Goal: Task Accomplishment & Management: Use online tool/utility

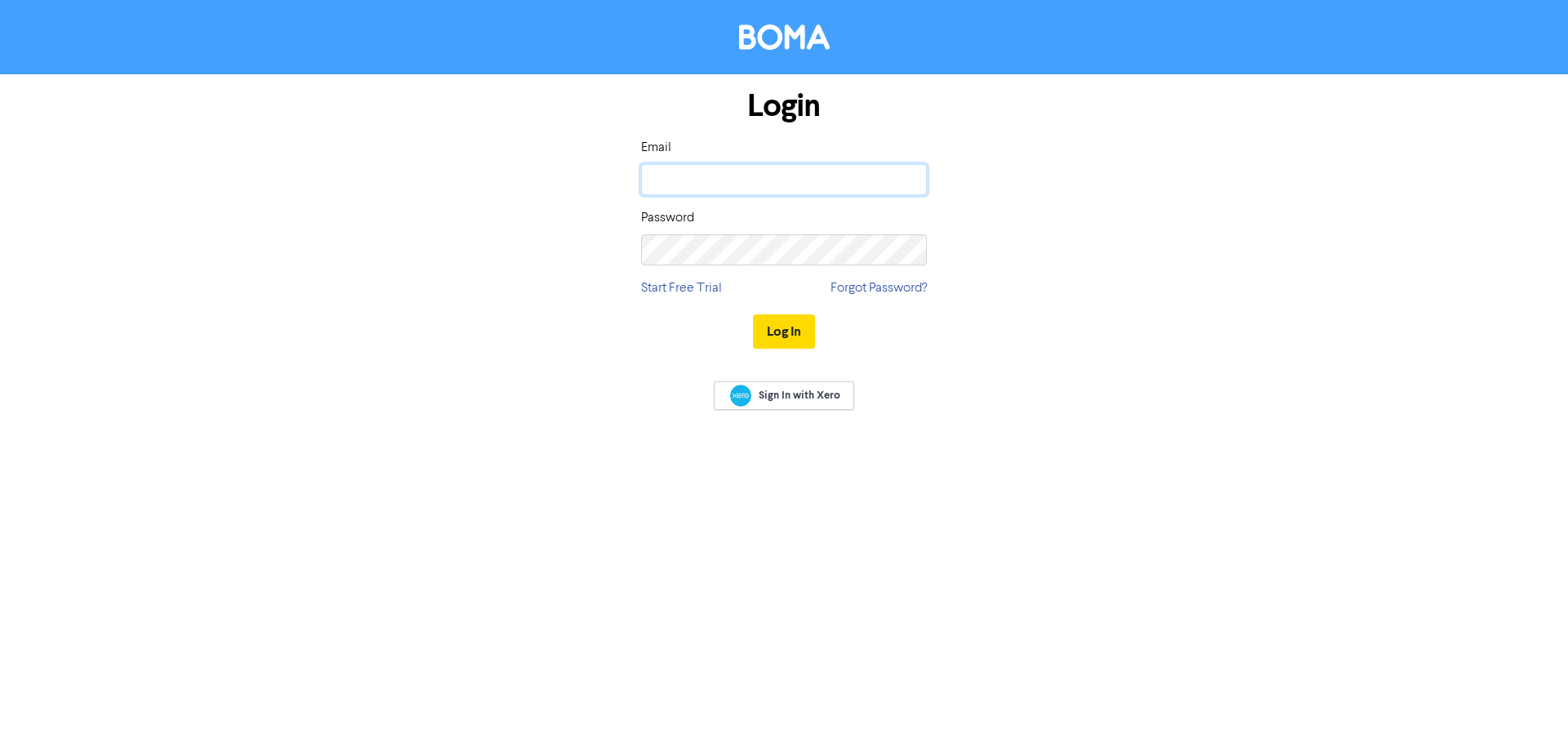
click at [833, 186] on input "email" at bounding box center [784, 179] width 286 height 31
type input "[PERSON_NAME][EMAIL_ADDRESS][DOMAIN_NAME]"
click at [753, 315] on button "Log In" at bounding box center [784, 332] width 62 height 34
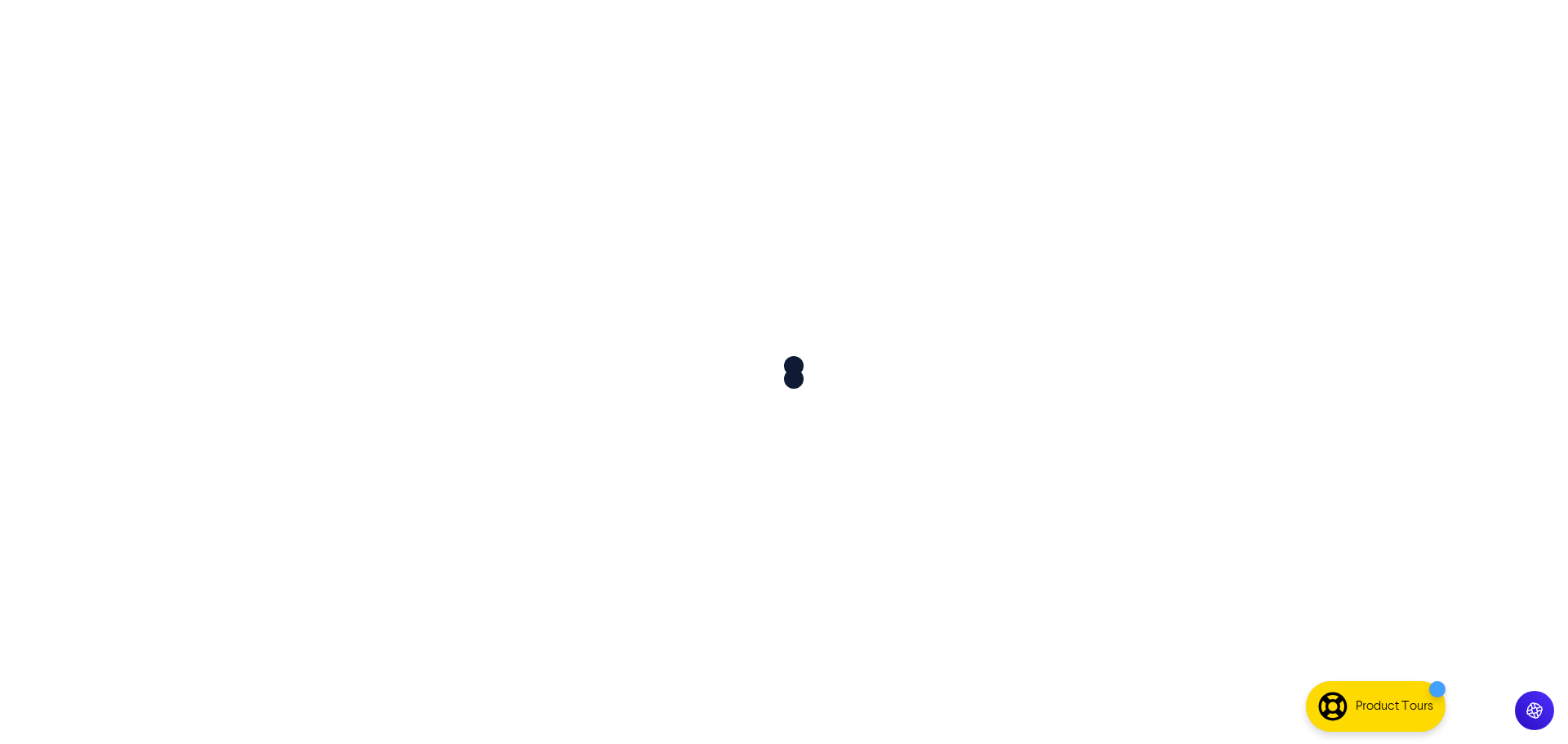
click at [775, 327] on div at bounding box center [784, 372] width 1568 height 744
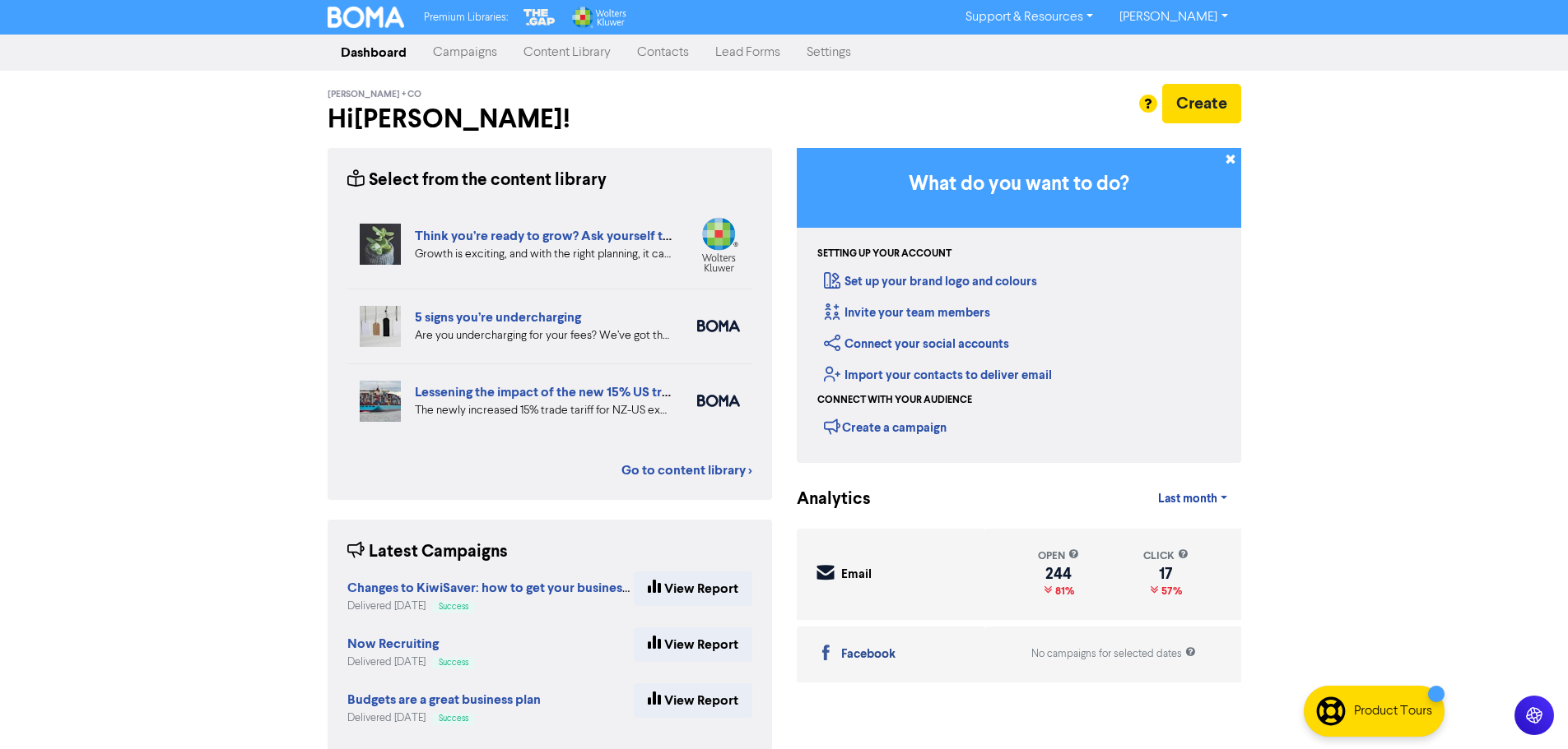
click at [663, 47] on link "Contacts" at bounding box center [663, 53] width 78 height 33
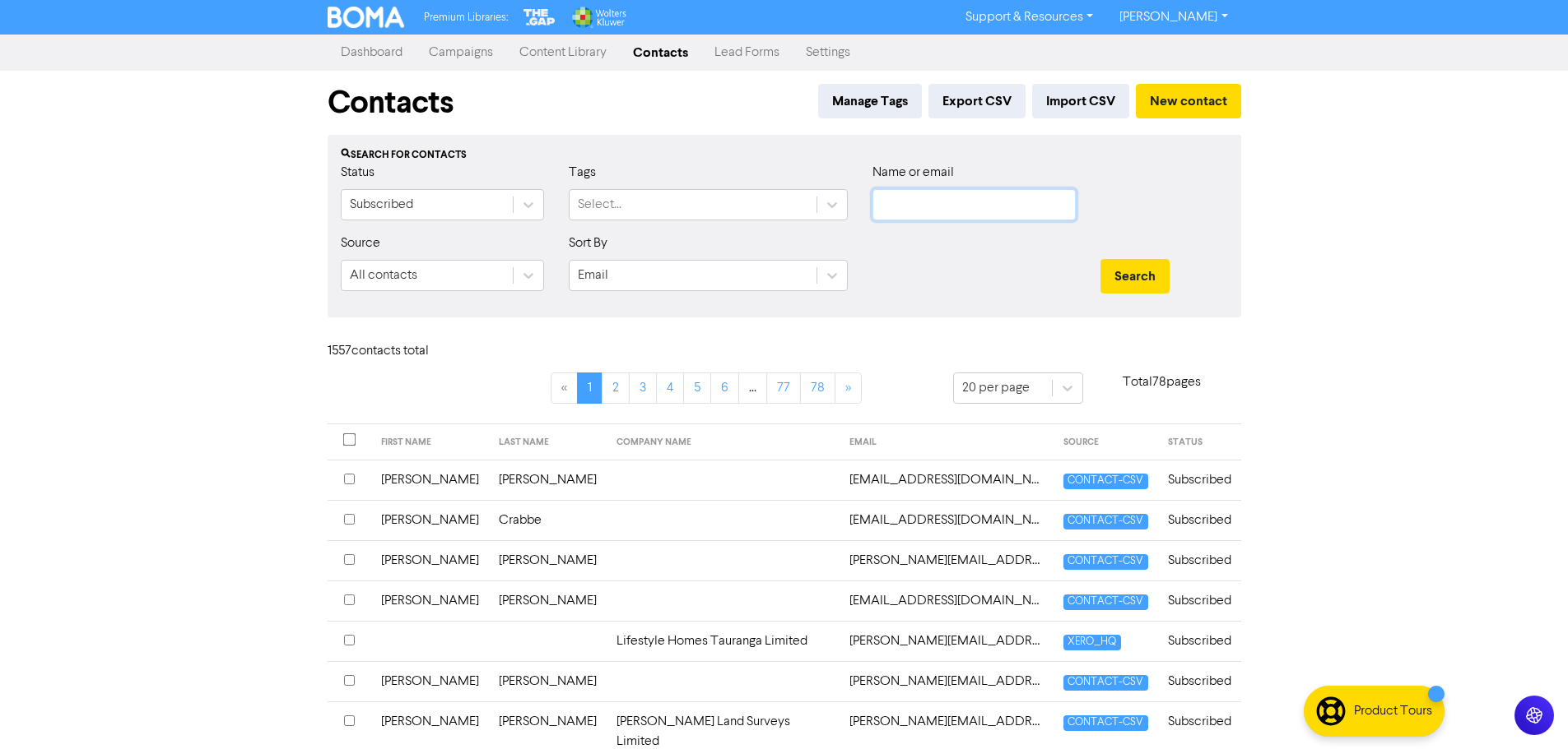
click at [960, 208] on input "text" at bounding box center [974, 204] width 203 height 31
type input "[PERSON_NAME]"
click at [1100, 259] on button "Search" at bounding box center [1135, 276] width 69 height 34
